Goal: Find contact information: Find contact information

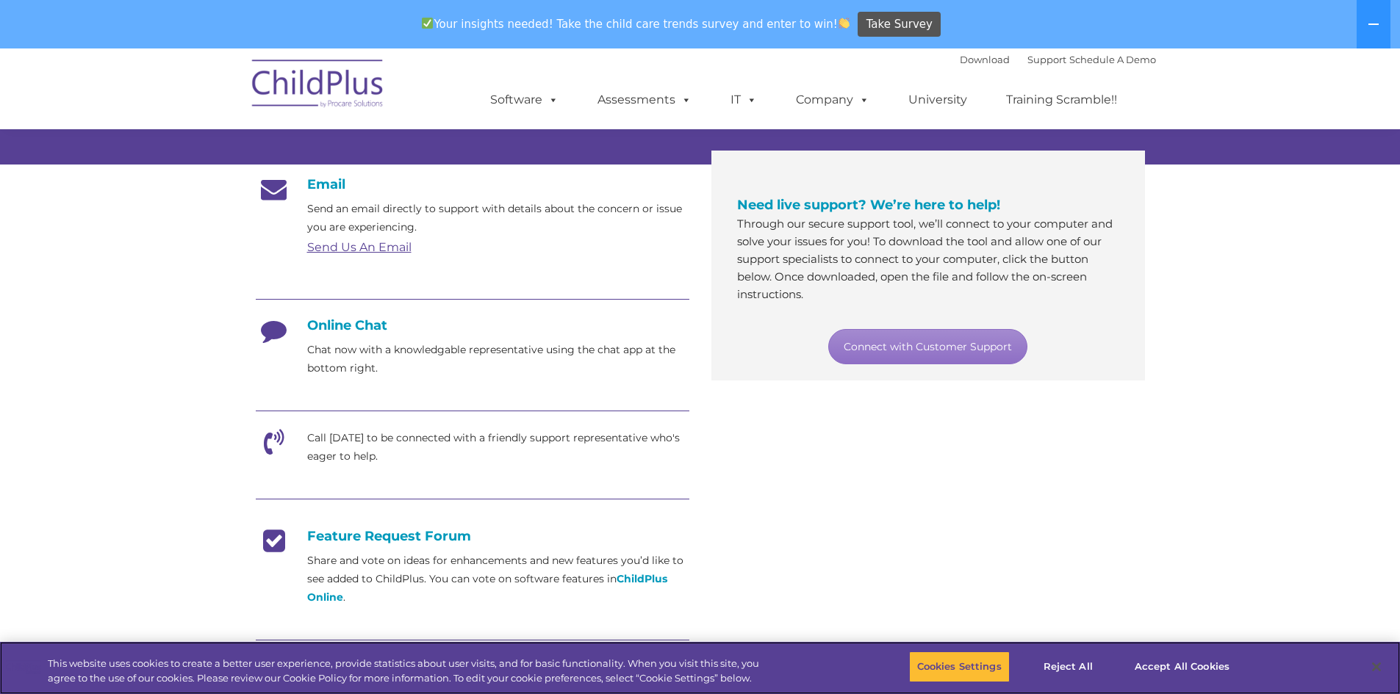
scroll to position [226, 0]
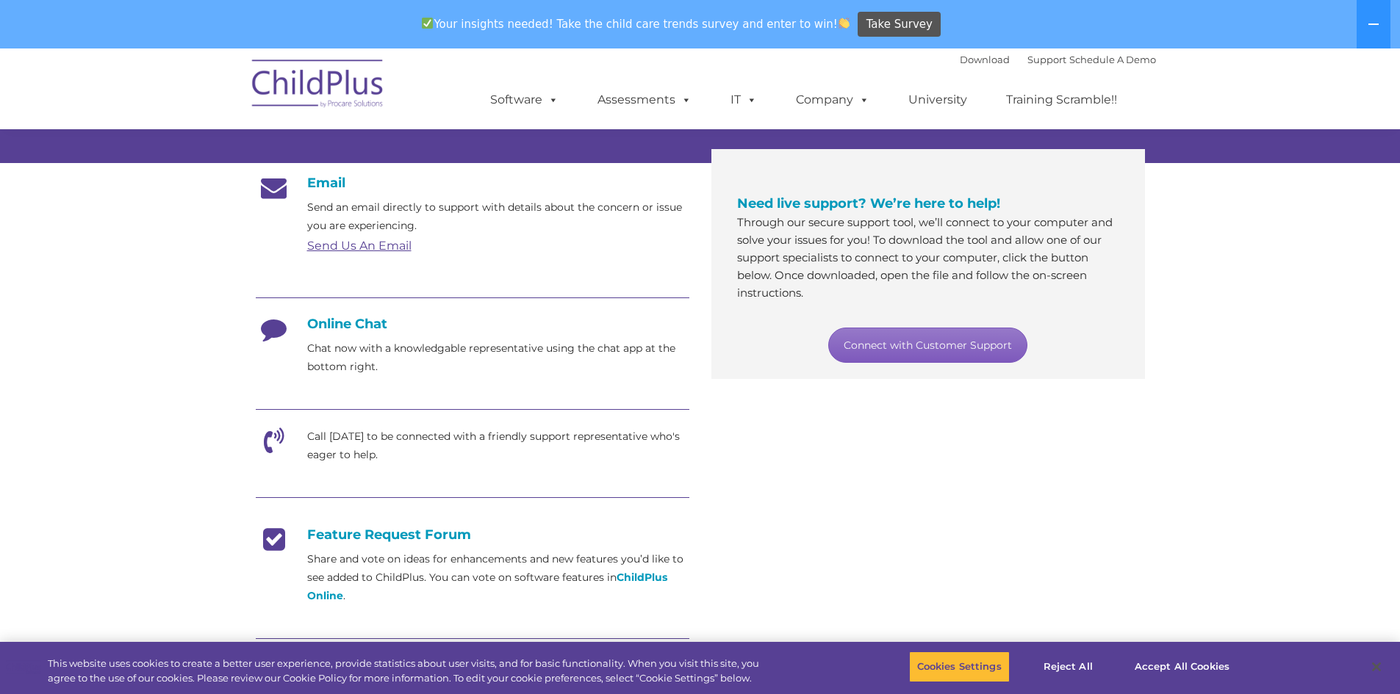
click at [898, 340] on link "Connect with Customer Support" at bounding box center [927, 345] width 199 height 35
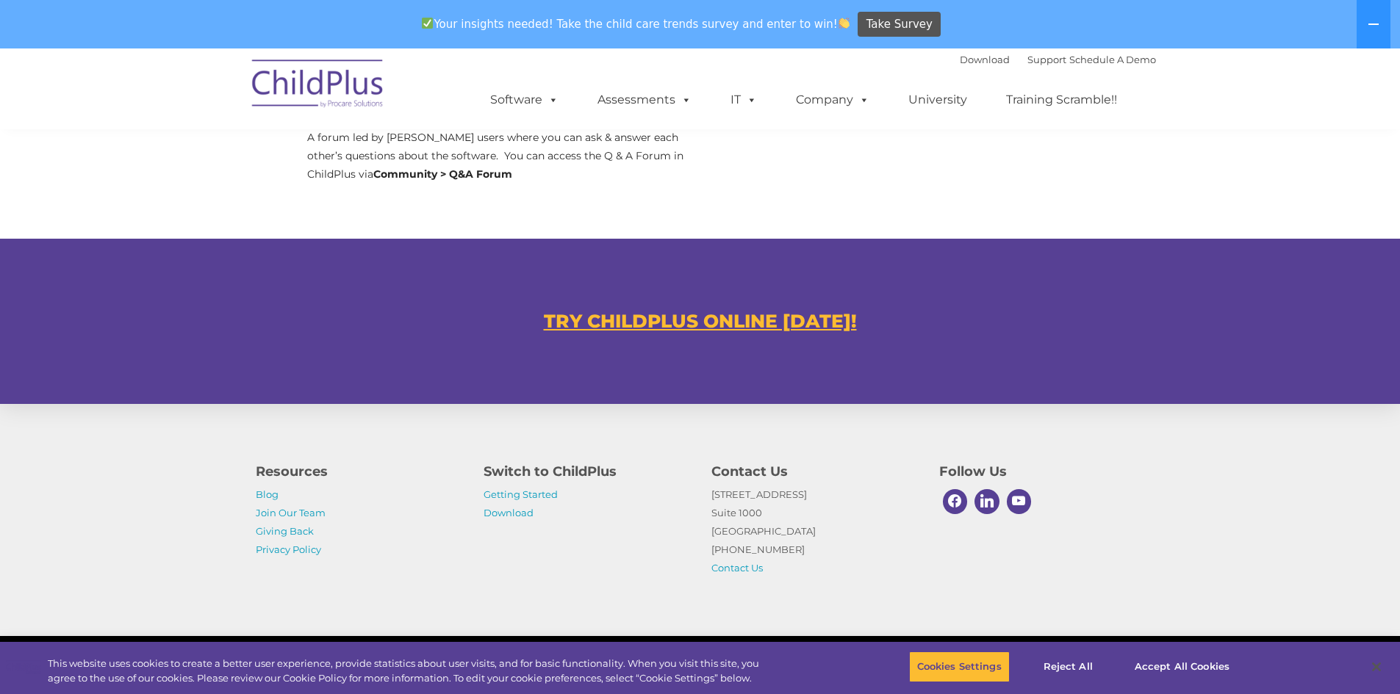
scroll to position [801, 0]
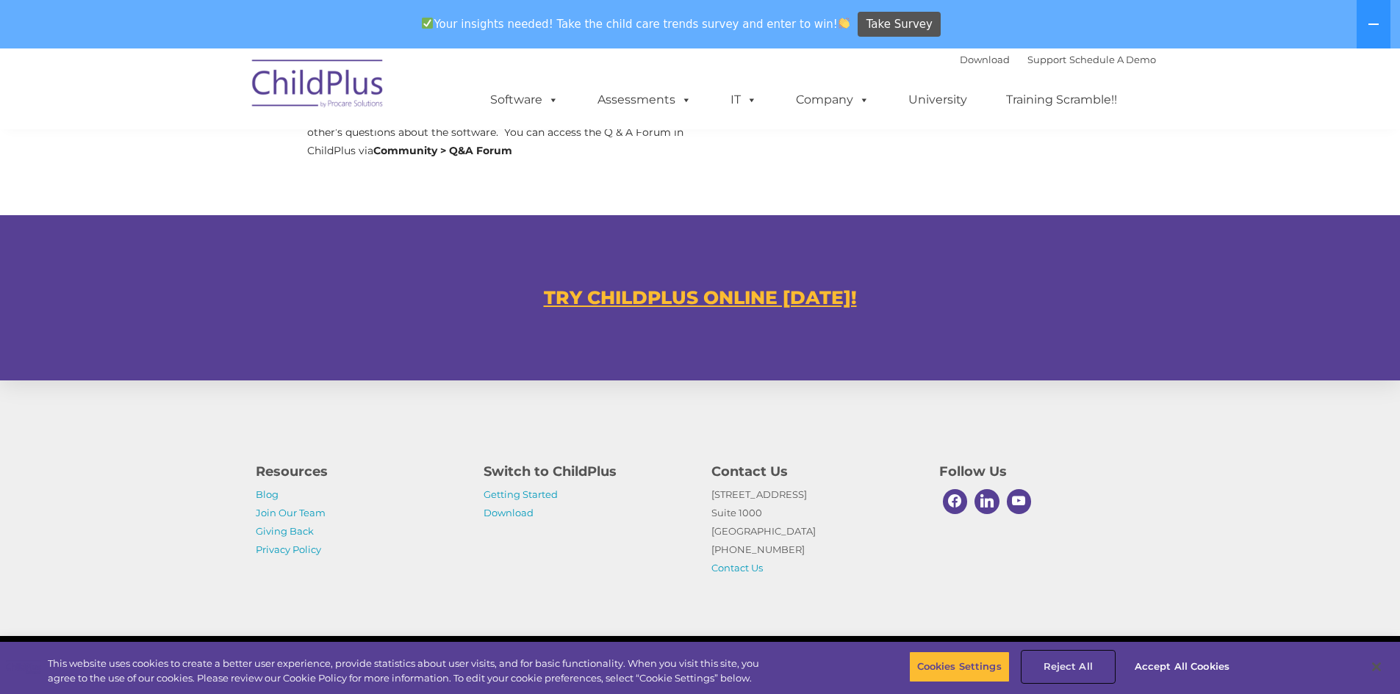
click at [1083, 662] on button "Reject All" at bounding box center [1068, 667] width 92 height 31
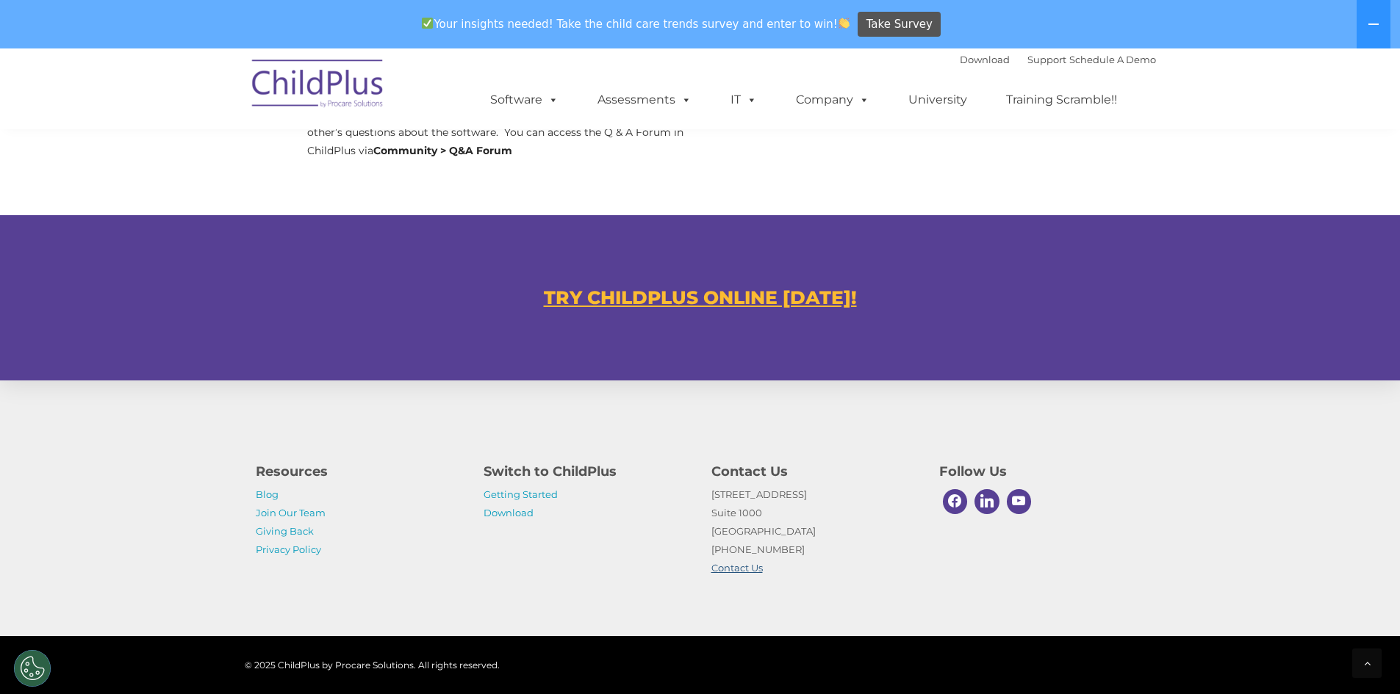
click at [756, 566] on link "Contact Us" at bounding box center [736, 568] width 51 height 12
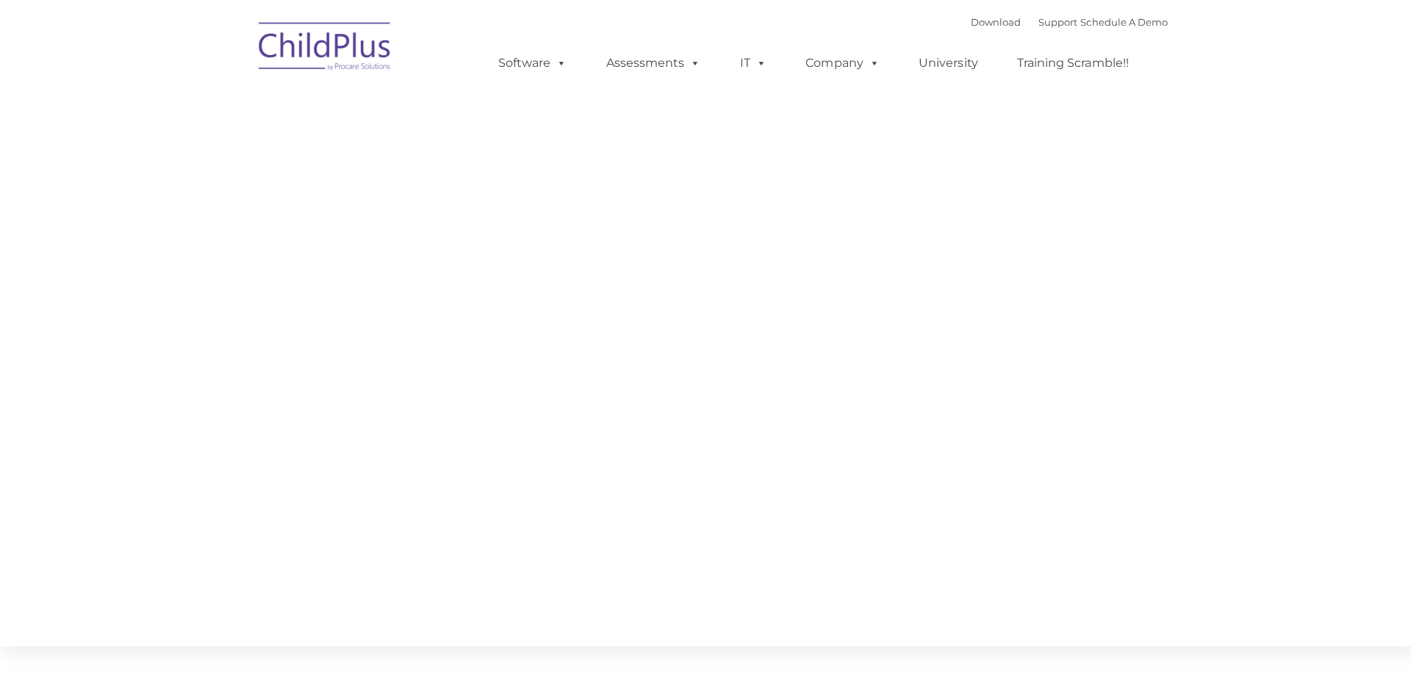
type input ""
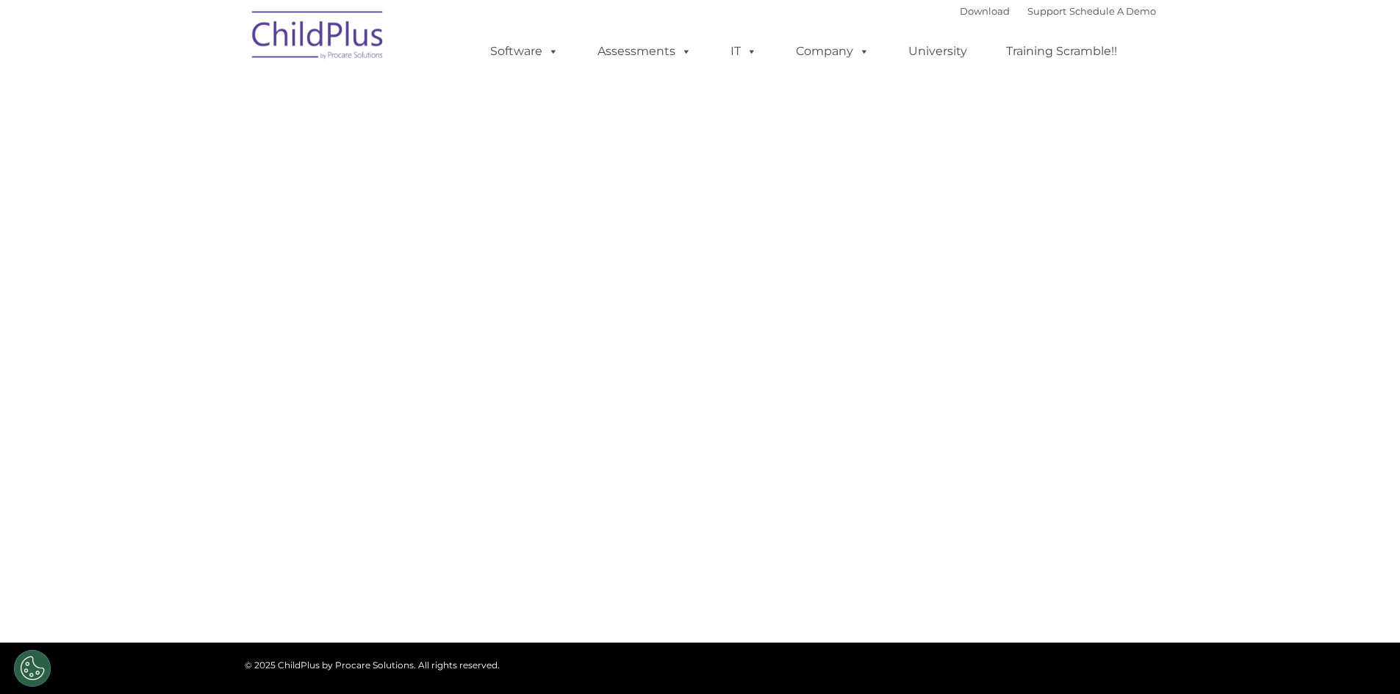
select select "MEDIUM"
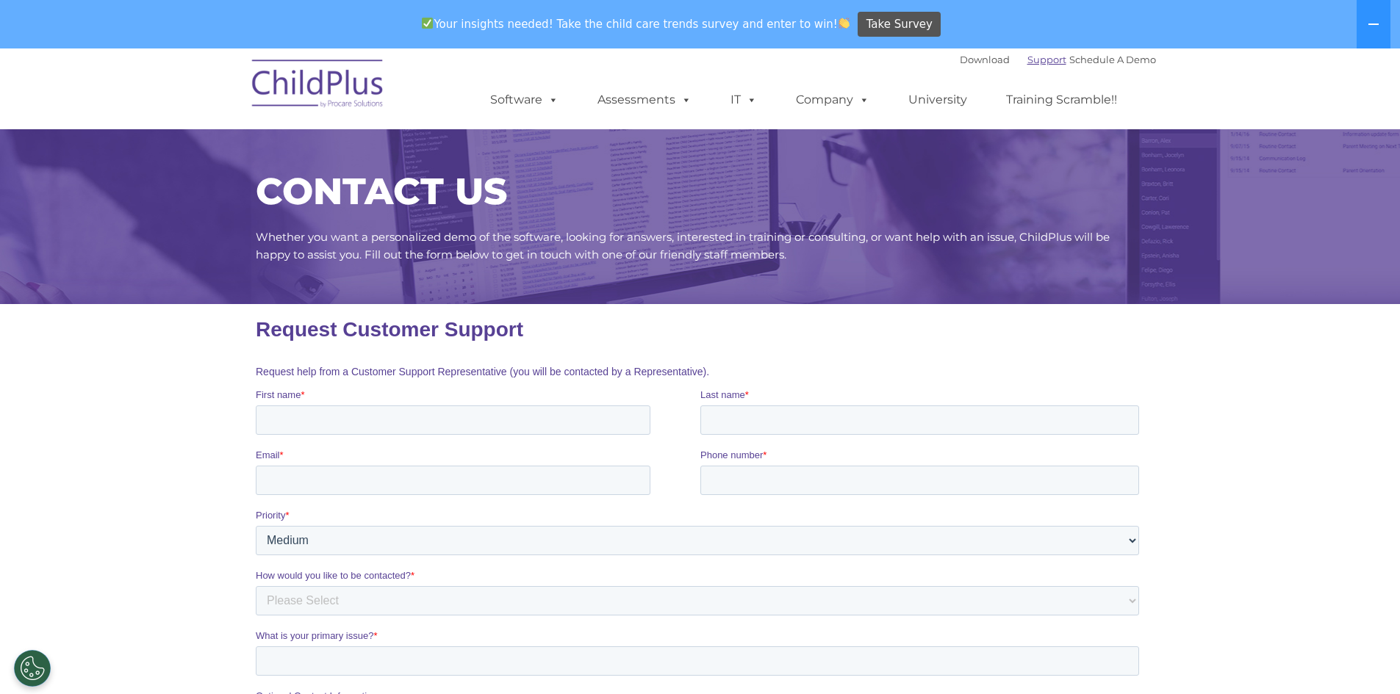
click at [1029, 63] on link "Support" at bounding box center [1046, 60] width 39 height 12
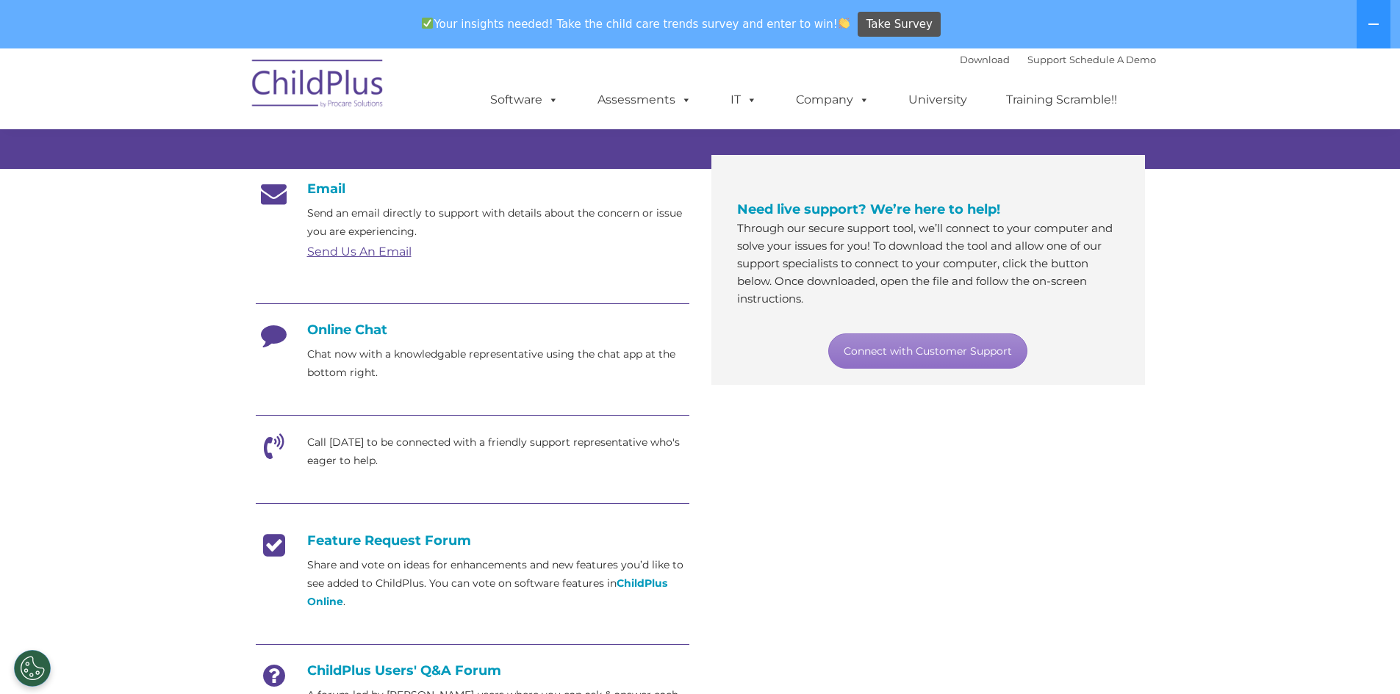
scroll to position [220, 0]
click at [382, 250] on link "Send Us An Email" at bounding box center [359, 251] width 104 height 14
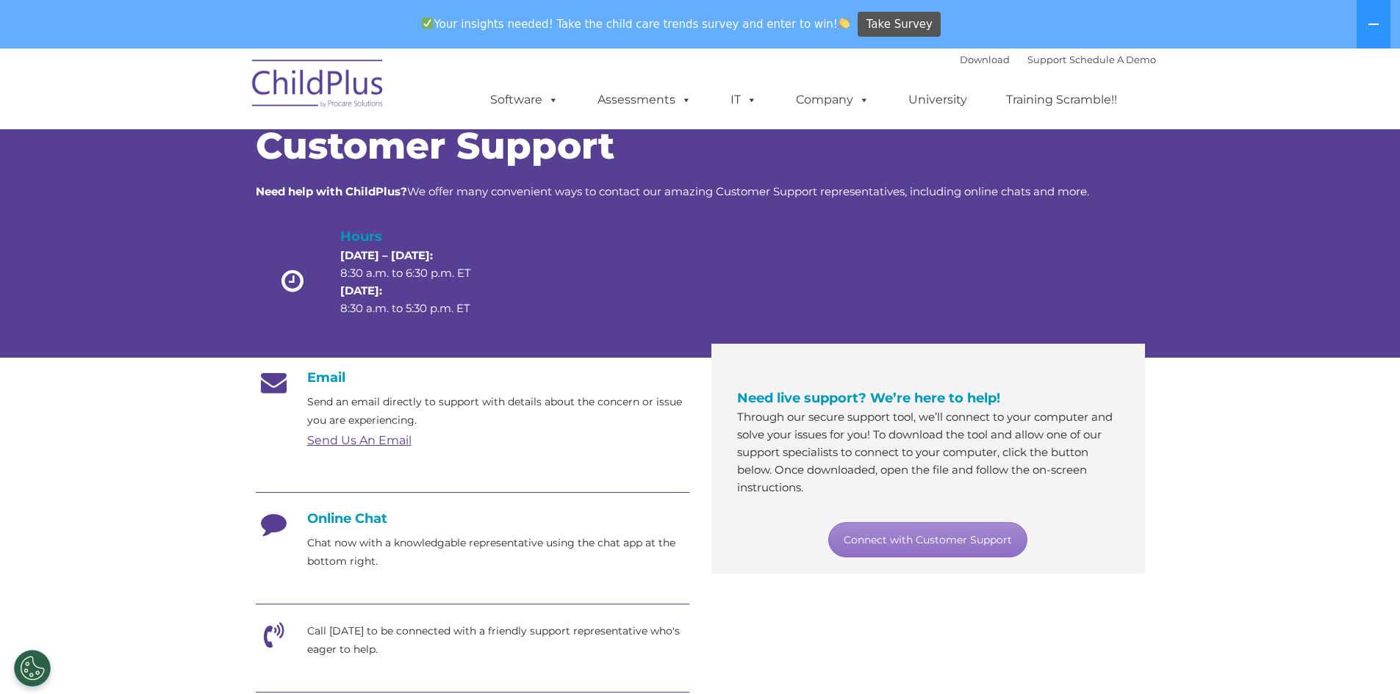
scroll to position [0, 0]
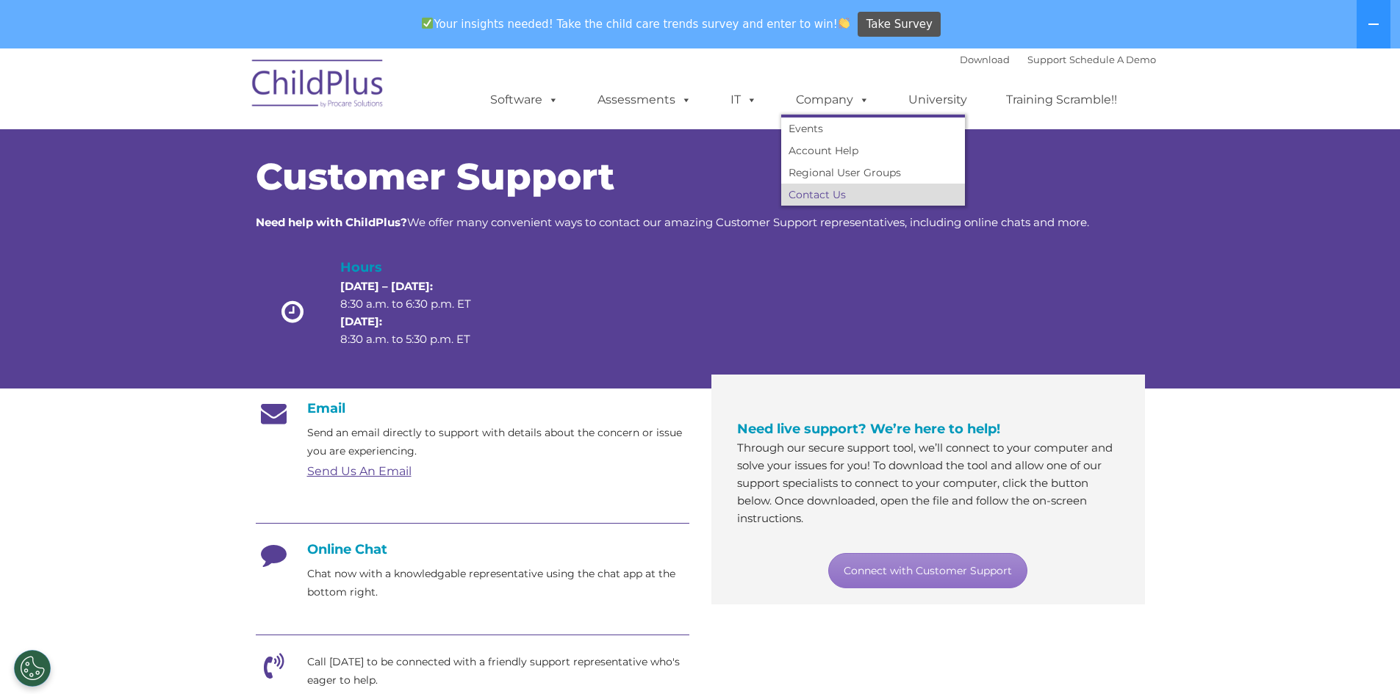
click at [812, 195] on link "Contact Us" at bounding box center [873, 195] width 184 height 22
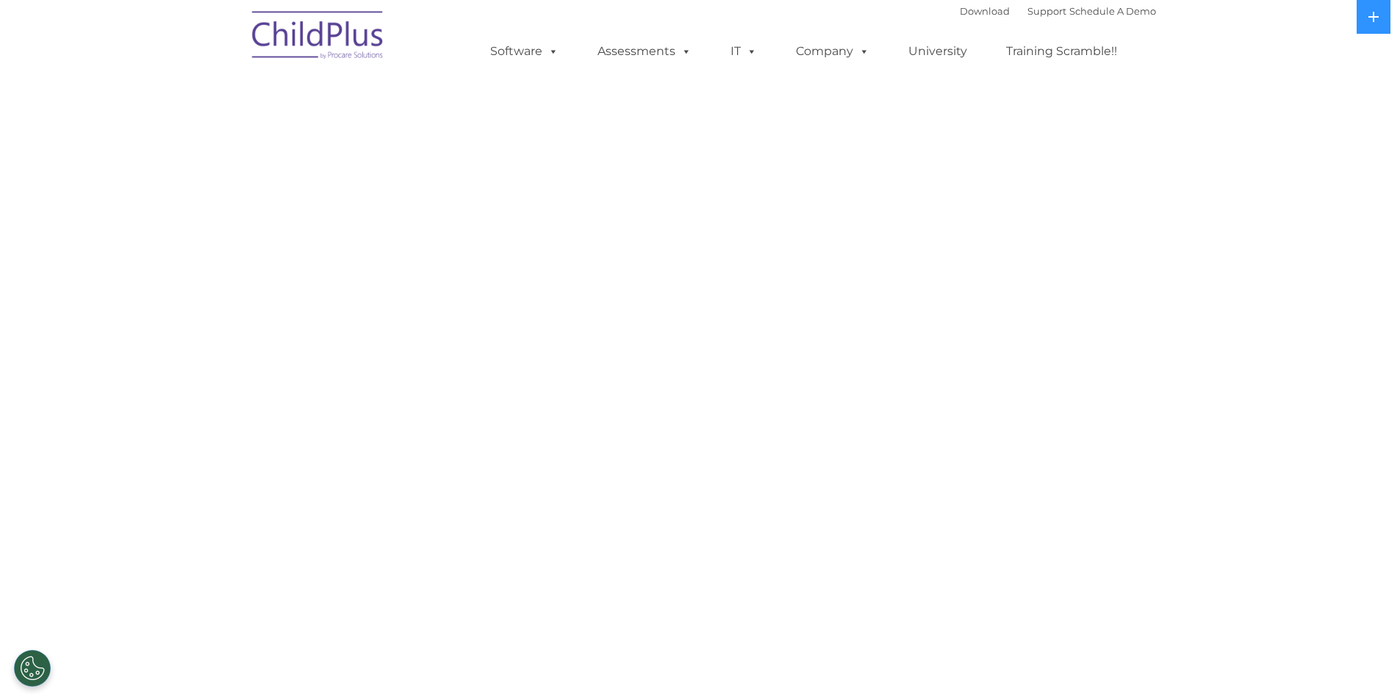
select select "MEDIUM"
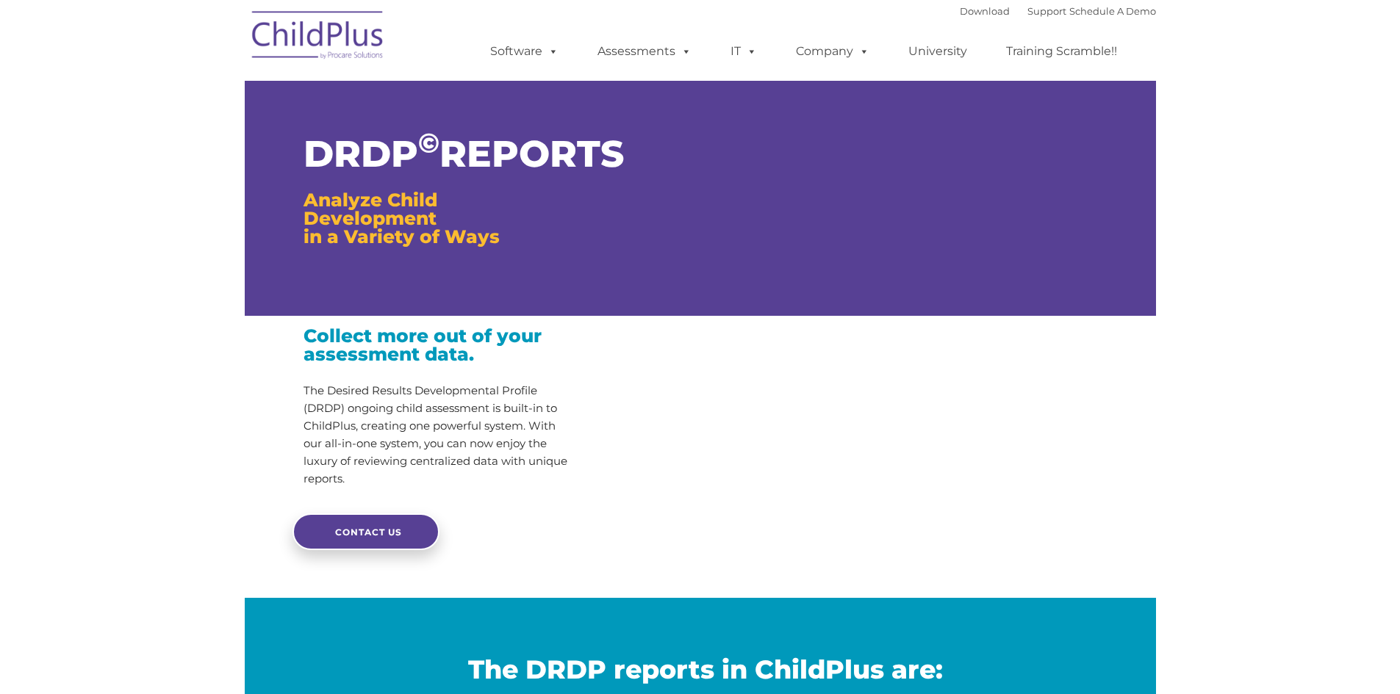
type input ""
